Goal: Understand process/instructions

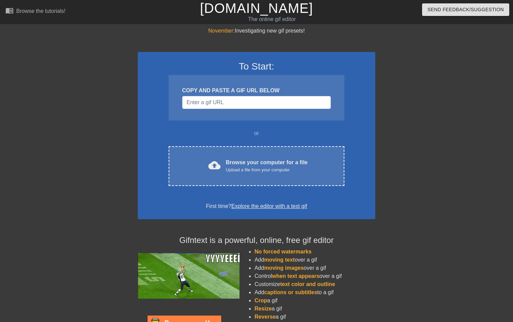
click at [258, 5] on link "[DOMAIN_NAME]" at bounding box center [256, 8] width 113 height 15
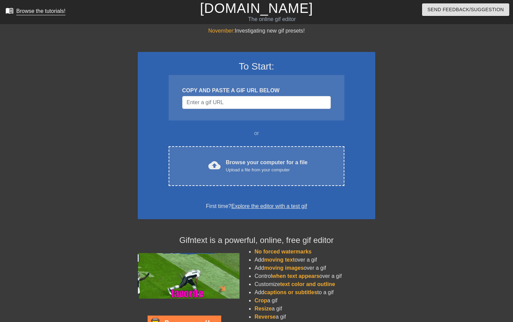
click at [17, 10] on div "Browse the tutorials!" at bounding box center [40, 11] width 49 height 6
